Goal: Task Accomplishment & Management: Use online tool/utility

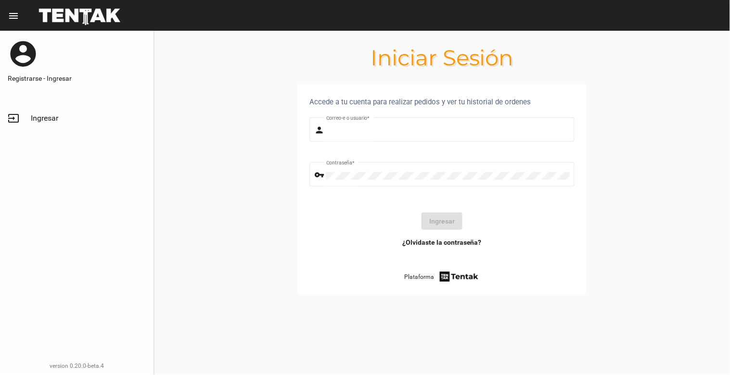
type input "[EMAIL_ADDRESS][DOMAIN_NAME]"
click at [455, 223] on button "Ingresar" at bounding box center [442, 221] width 41 height 17
type input "[EMAIL_ADDRESS][DOMAIN_NAME]"
click at [451, 221] on button "Ingresar" at bounding box center [442, 221] width 41 height 17
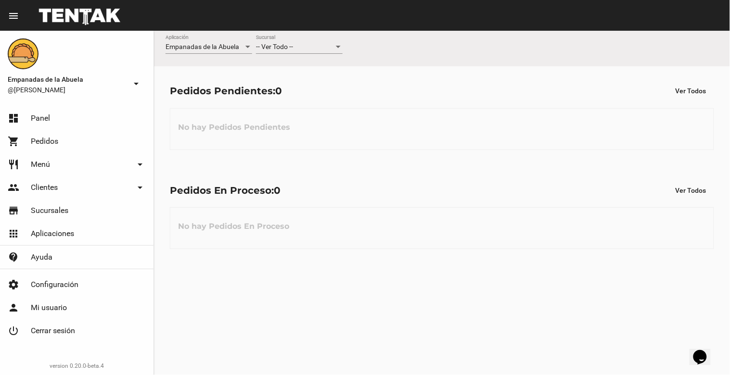
click at [339, 47] on div at bounding box center [338, 47] width 5 height 2
click at [310, 82] on span "Lomas de Zamora" at bounding box center [299, 87] width 87 height 20
